Goal: Find specific page/section: Find specific page/section

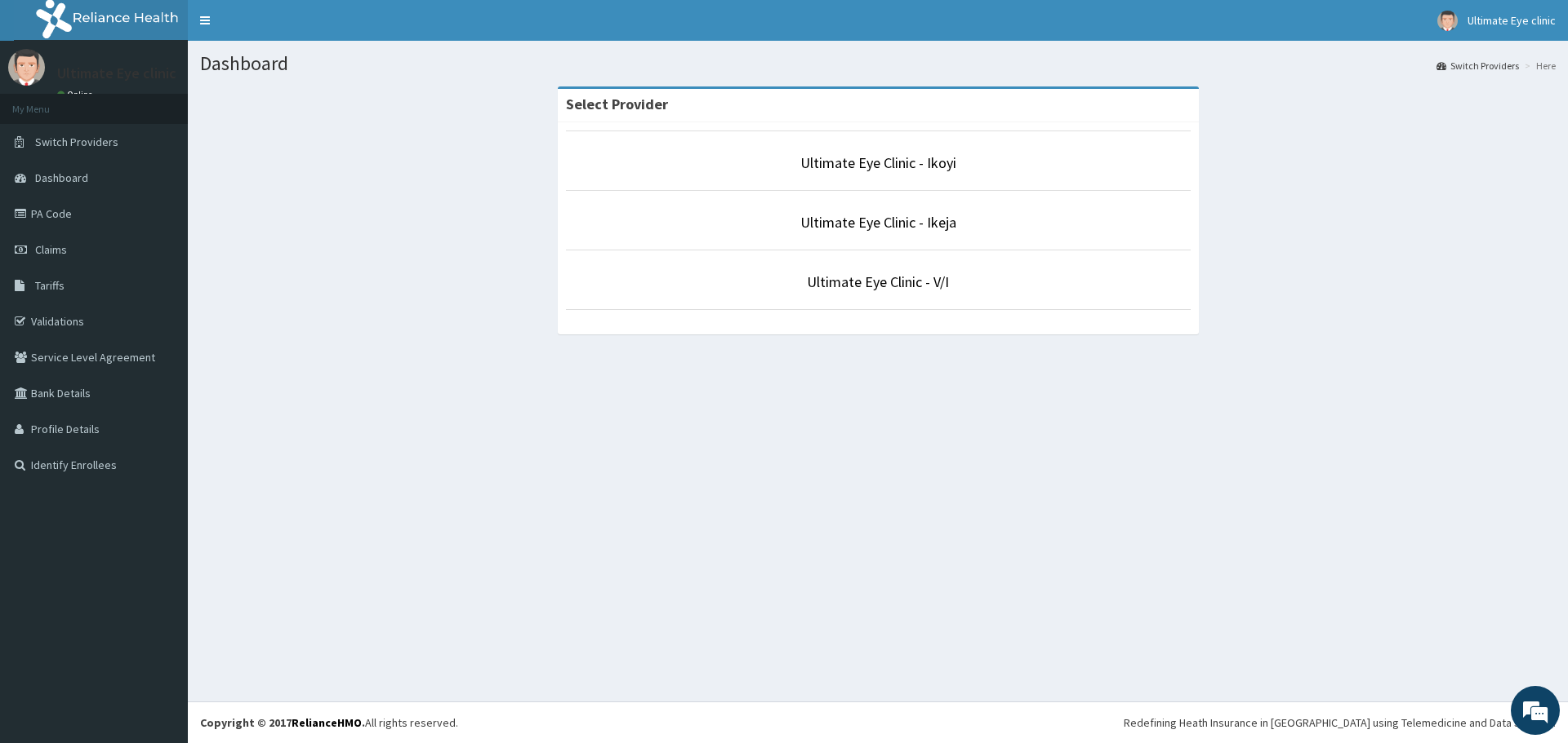
click at [955, 151] on li "Ultimate Eye Clinic - Ikoyi" at bounding box center [878, 160] width 624 height 61
click at [892, 162] on link "Ultimate Eye Clinic - Ikoyi" at bounding box center [878, 163] width 156 height 19
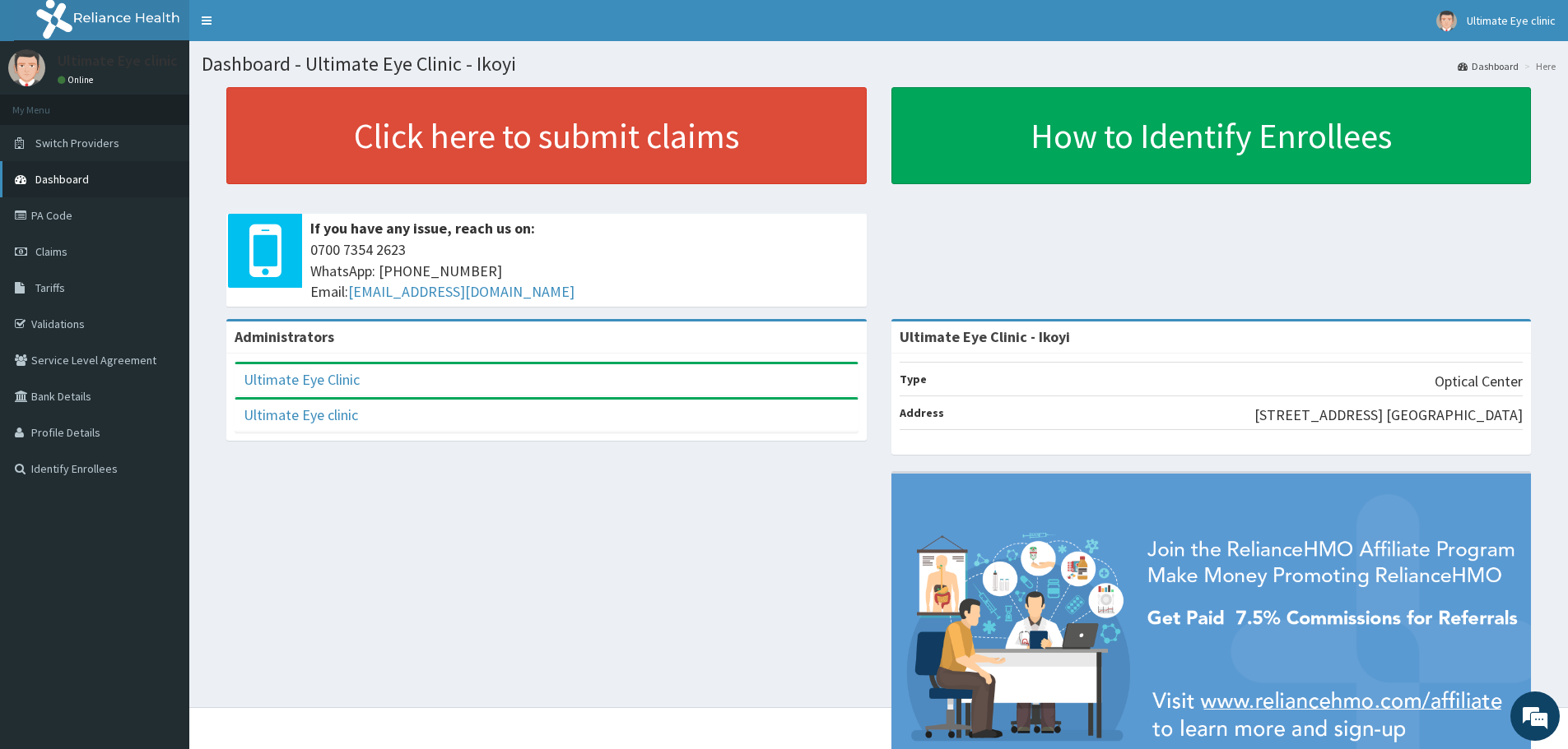
click at [146, 186] on link "Dashboard" at bounding box center [95, 179] width 190 height 37
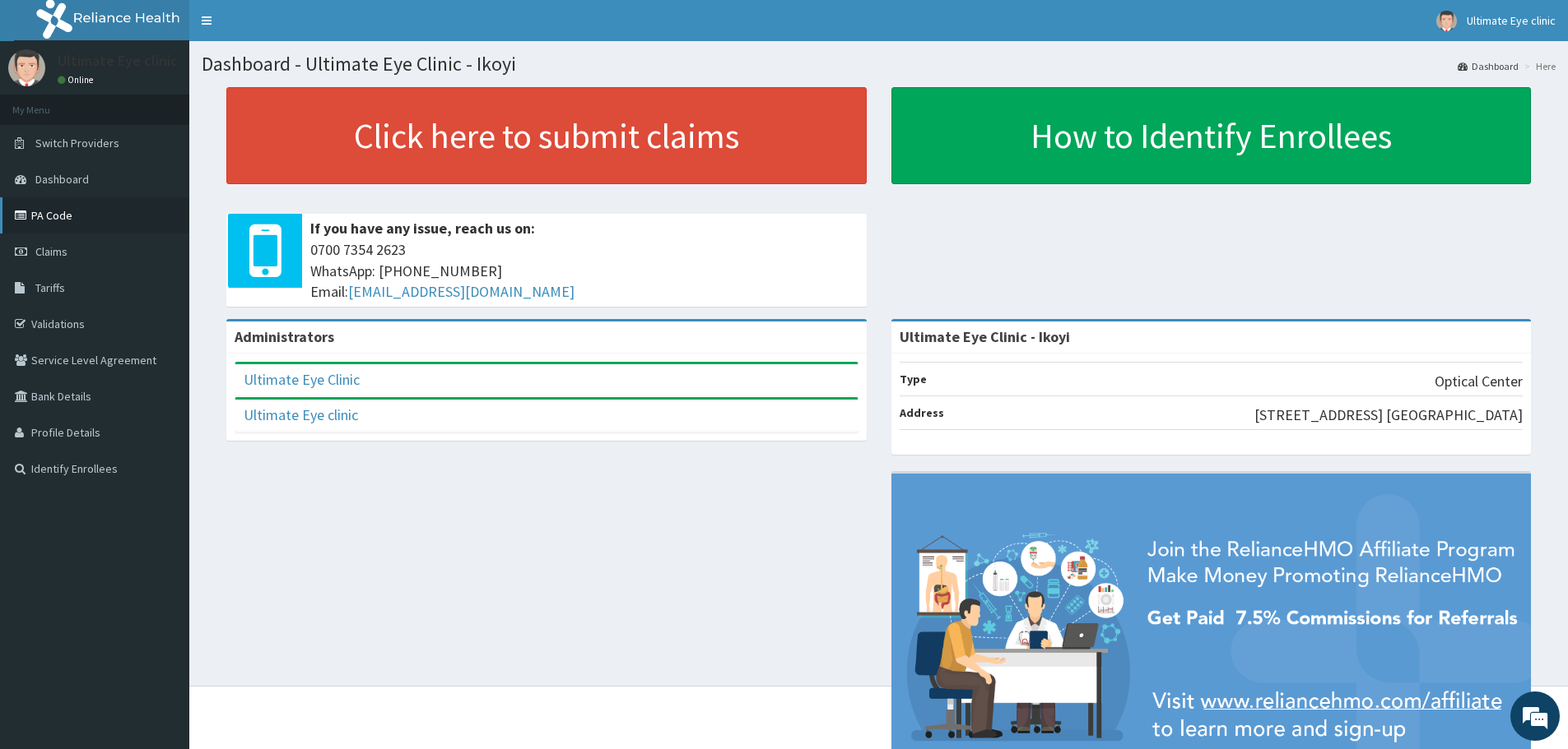
click at [110, 217] on link "PA Code" at bounding box center [95, 215] width 190 height 37
